Goal: Navigation & Orientation: Find specific page/section

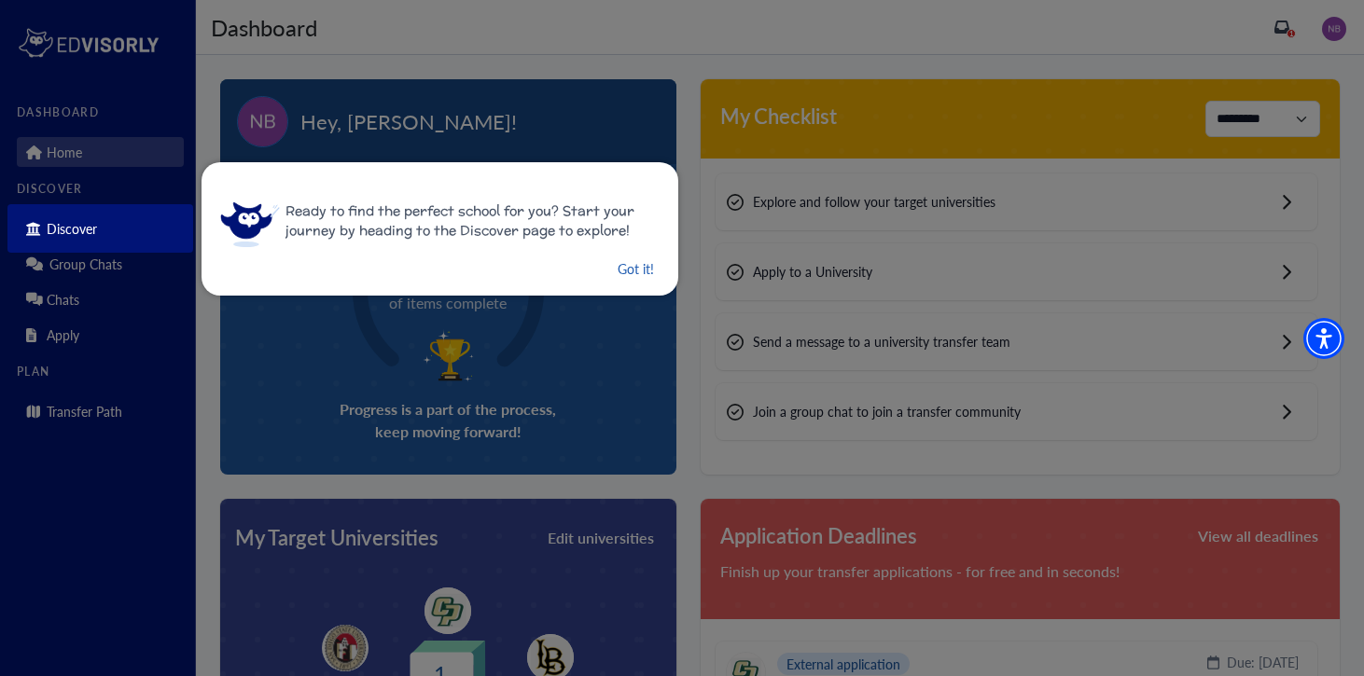
click at [621, 271] on button "Got it!" at bounding box center [636, 269] width 40 height 23
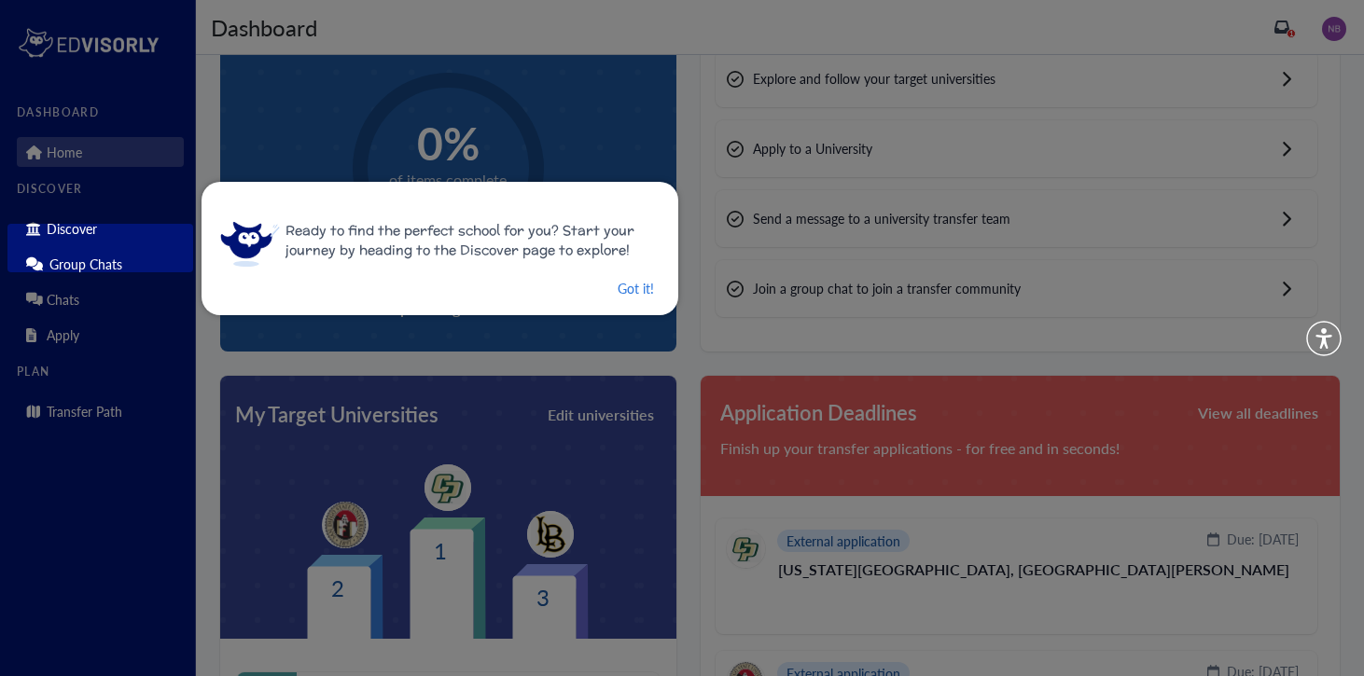
scroll to position [143, 0]
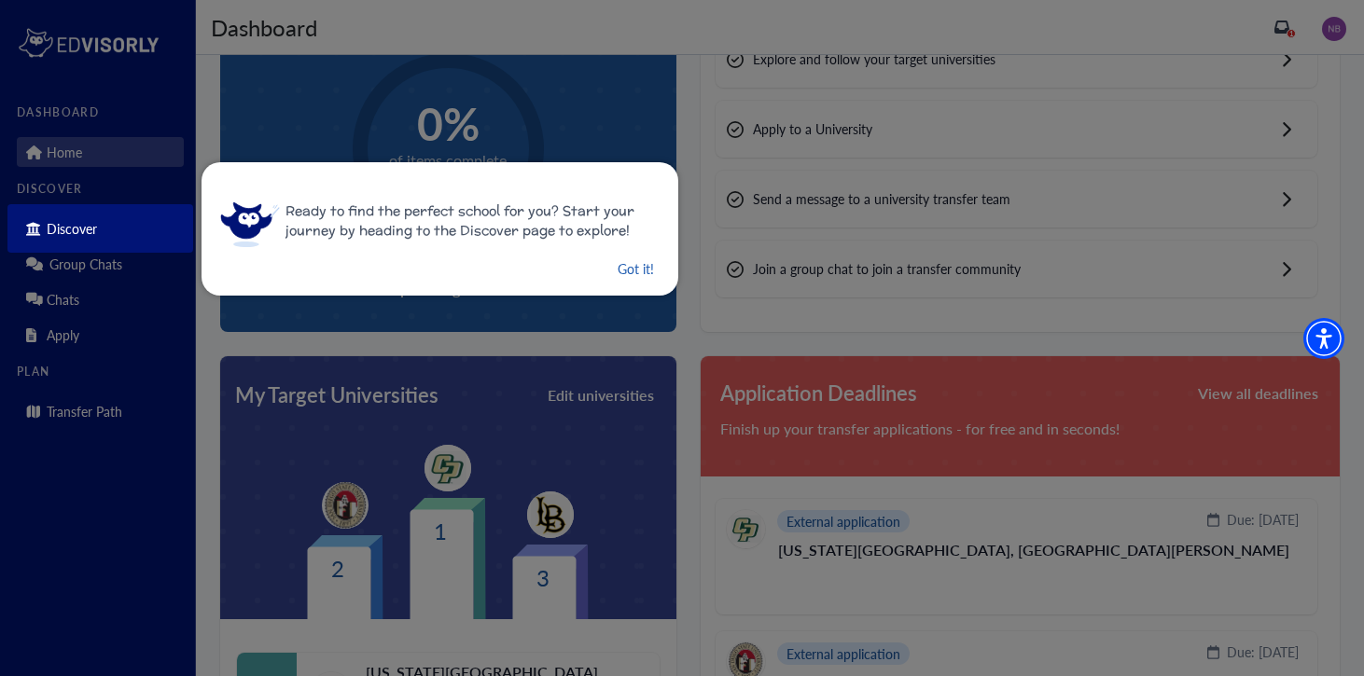
click at [629, 272] on button "Got it!" at bounding box center [636, 269] width 40 height 23
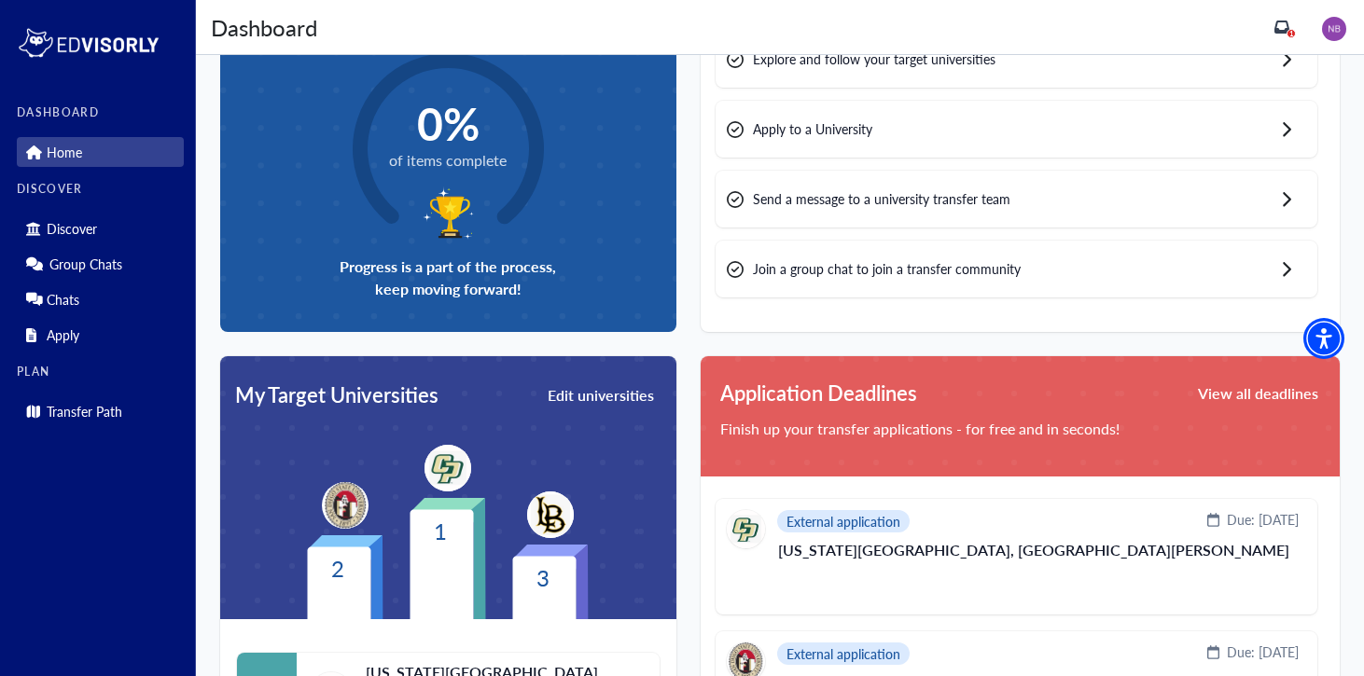
scroll to position [0, 0]
